Goal: Book appointment/travel/reservation

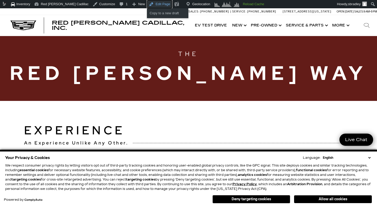
click at [152, 4] on link "Edit Page" at bounding box center [159, 4] width 25 height 8
click at [260, 198] on button "Deny targeting cookies" at bounding box center [251, 199] width 78 height 8
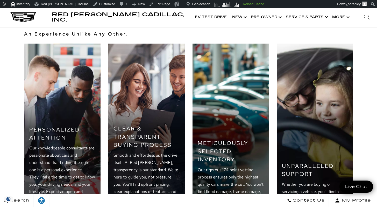
scroll to position [166, 0]
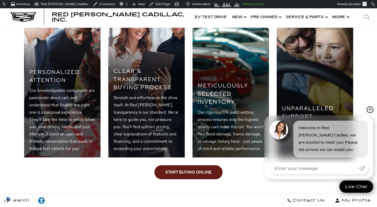
click at [371, 110] on link "✕" at bounding box center [370, 109] width 6 height 6
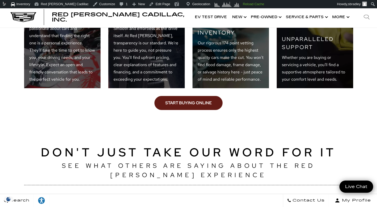
scroll to position [279, 0]
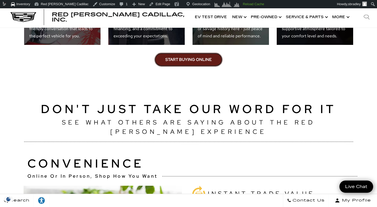
click at [183, 63] on link "Start Buying Online" at bounding box center [188, 60] width 68 height 14
click at [171, 63] on link "Start Buying Online" at bounding box center [188, 60] width 68 height 14
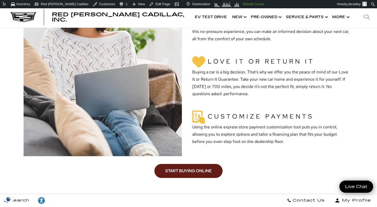
scroll to position [515, 0]
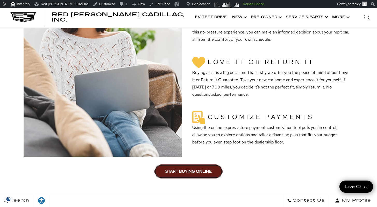
click at [191, 172] on link "Start Buying Online" at bounding box center [188, 171] width 68 height 14
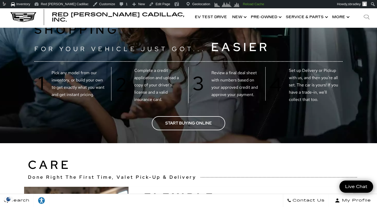
scroll to position [813, 0]
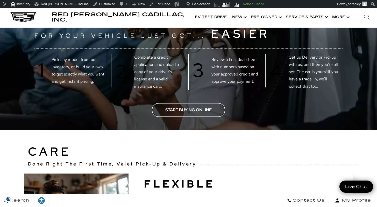
click at [179, 114] on link "Start Buying Online" at bounding box center [188, 110] width 73 height 14
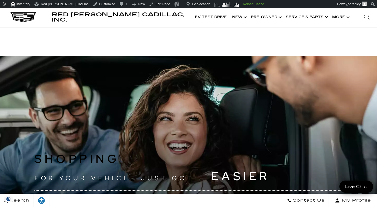
scroll to position [570, 0]
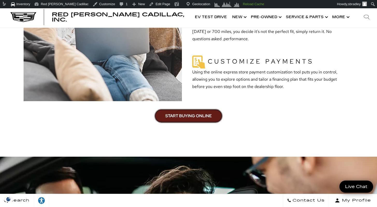
click at [181, 113] on link "Start Buying Online" at bounding box center [188, 116] width 68 height 14
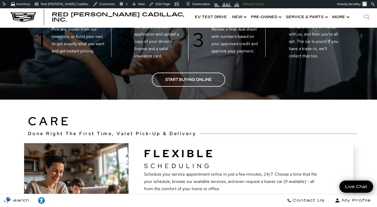
scroll to position [846, 0]
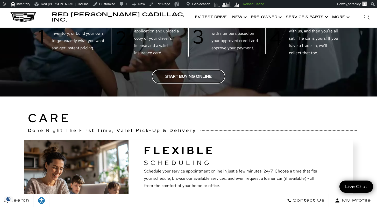
click at [184, 74] on link "Start Buying Online" at bounding box center [188, 76] width 73 height 14
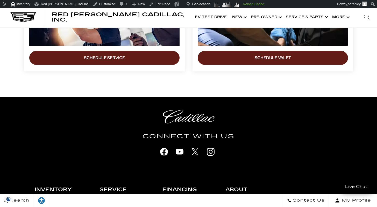
scroll to position [1381, 0]
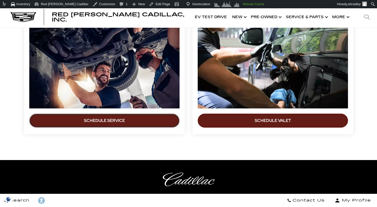
click at [120, 121] on link "Schedule Service" at bounding box center [104, 120] width 150 height 14
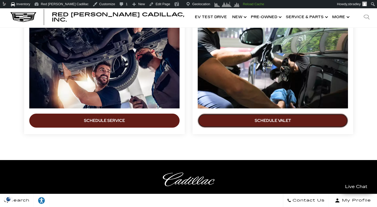
click at [247, 119] on link "Schedule Valet" at bounding box center [273, 120] width 150 height 14
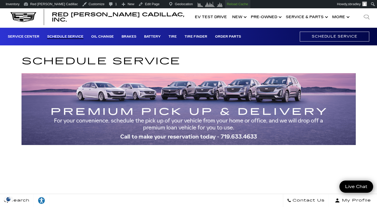
click at [227, 3] on strong "Reload Cache" at bounding box center [237, 4] width 21 height 4
